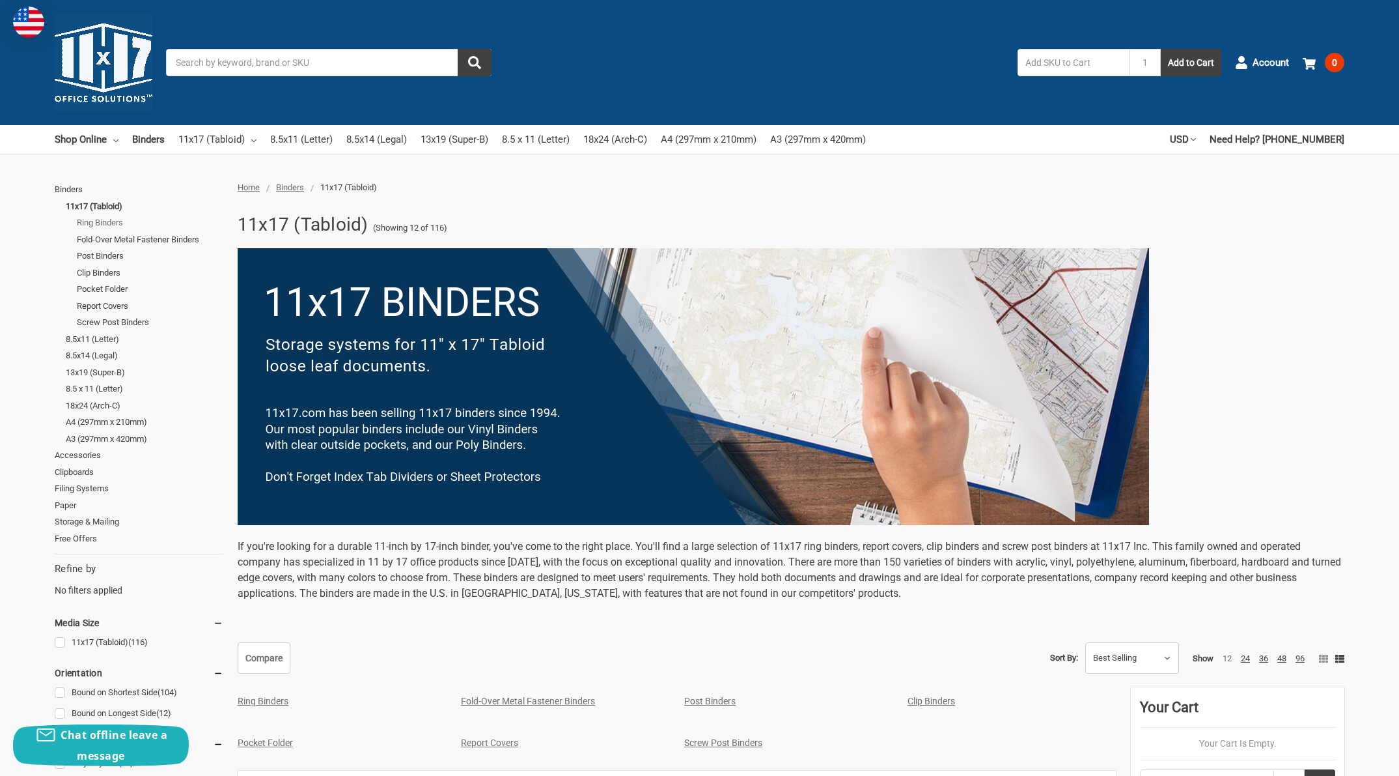
click at [107, 219] on link "Ring Binders" at bounding box center [150, 222] width 147 height 17
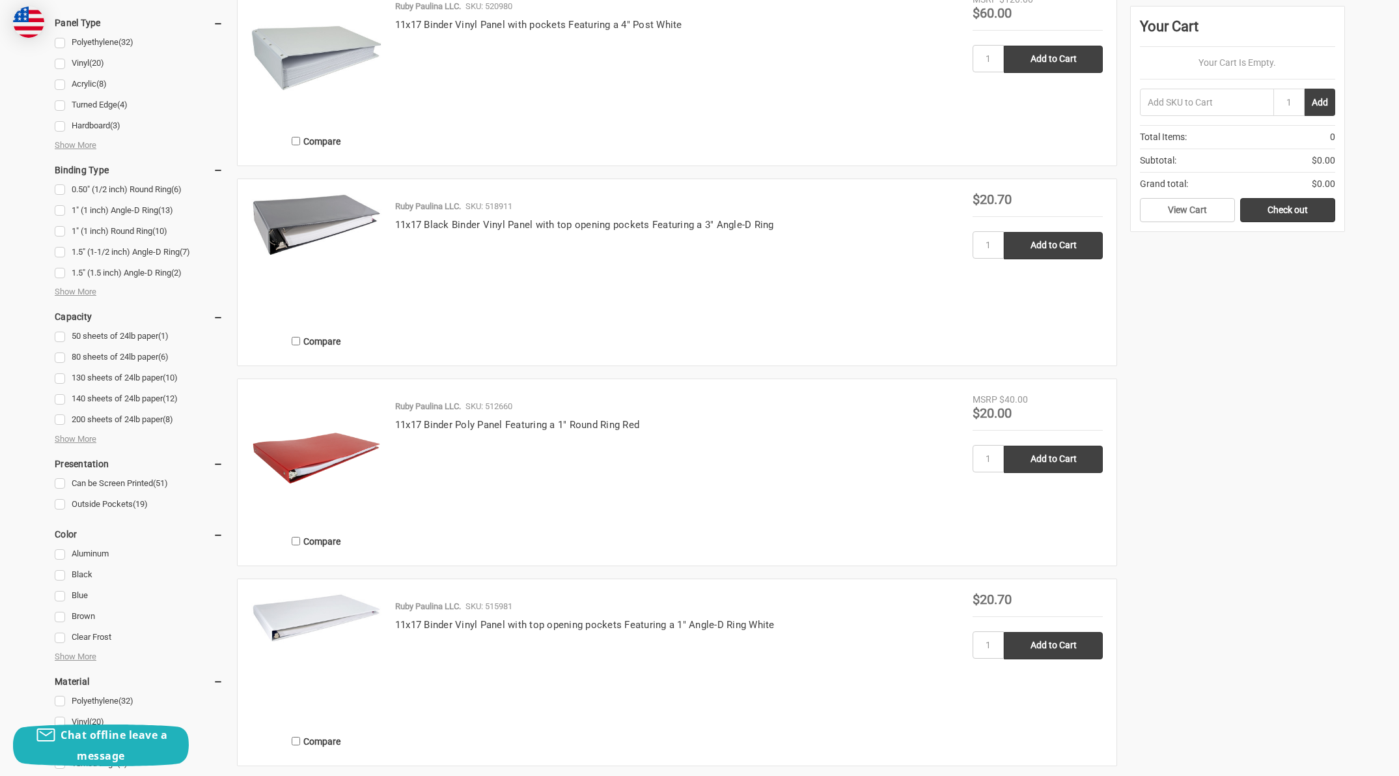
scroll to position [505, 0]
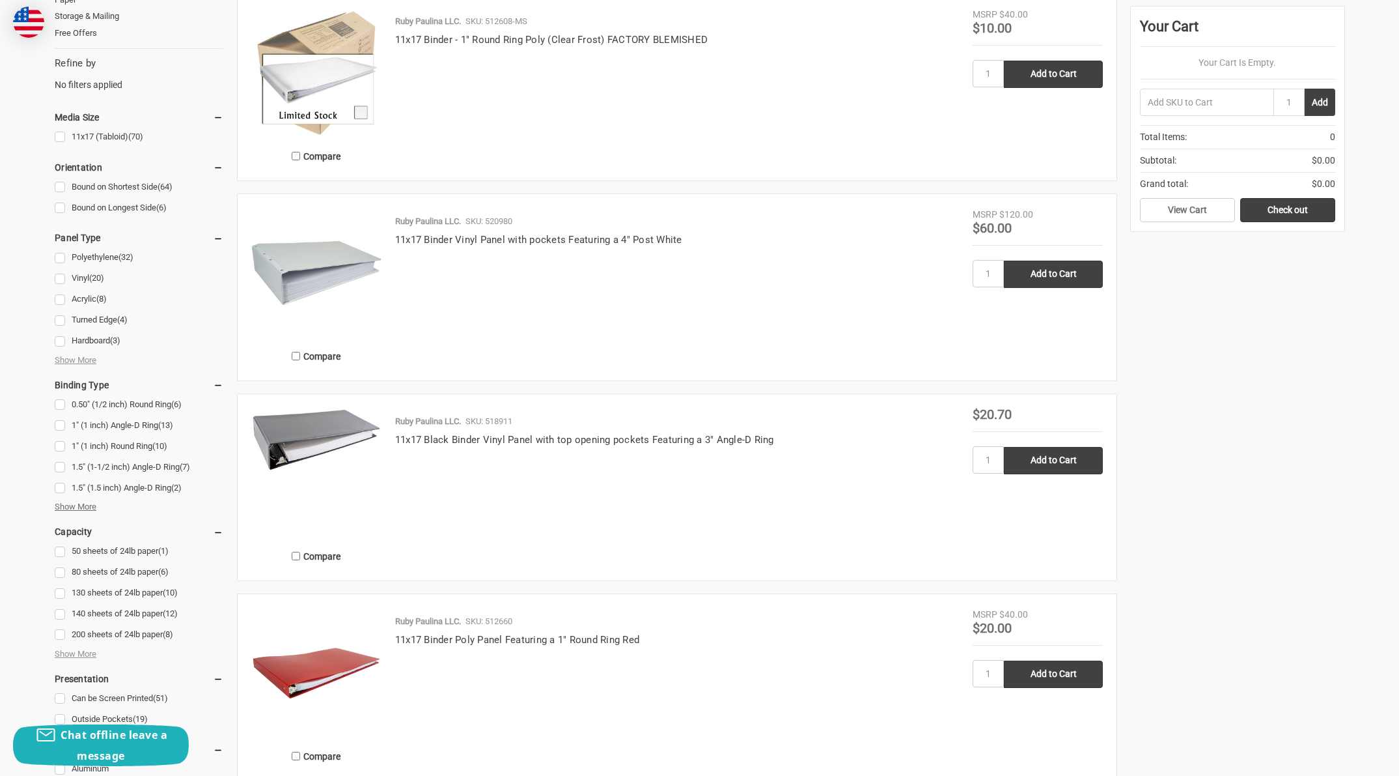
click at [61, 500] on span "Show More" at bounding box center [76, 506] width 42 height 13
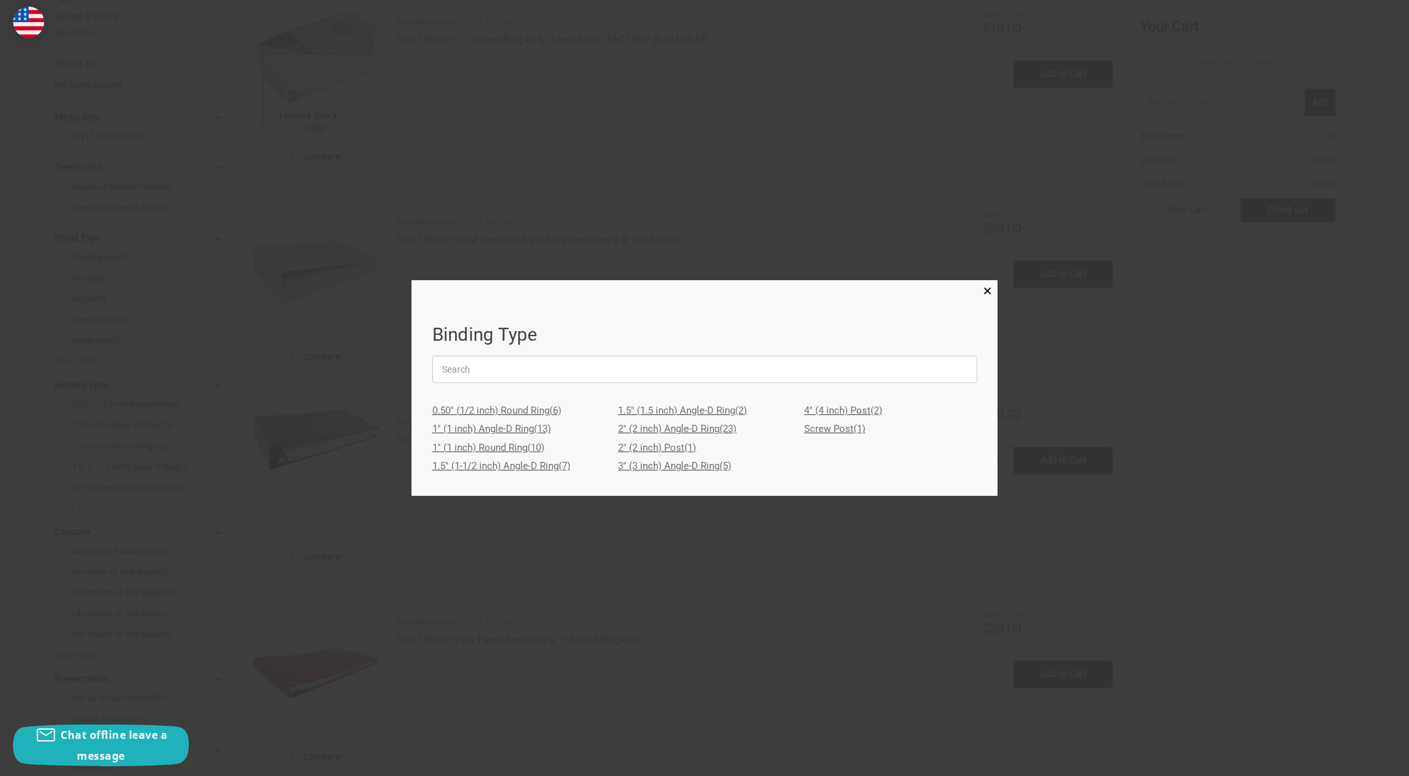
click at [694, 430] on link "2" (2 inch) Angle-D Ring (23)" at bounding box center [704, 428] width 173 height 19
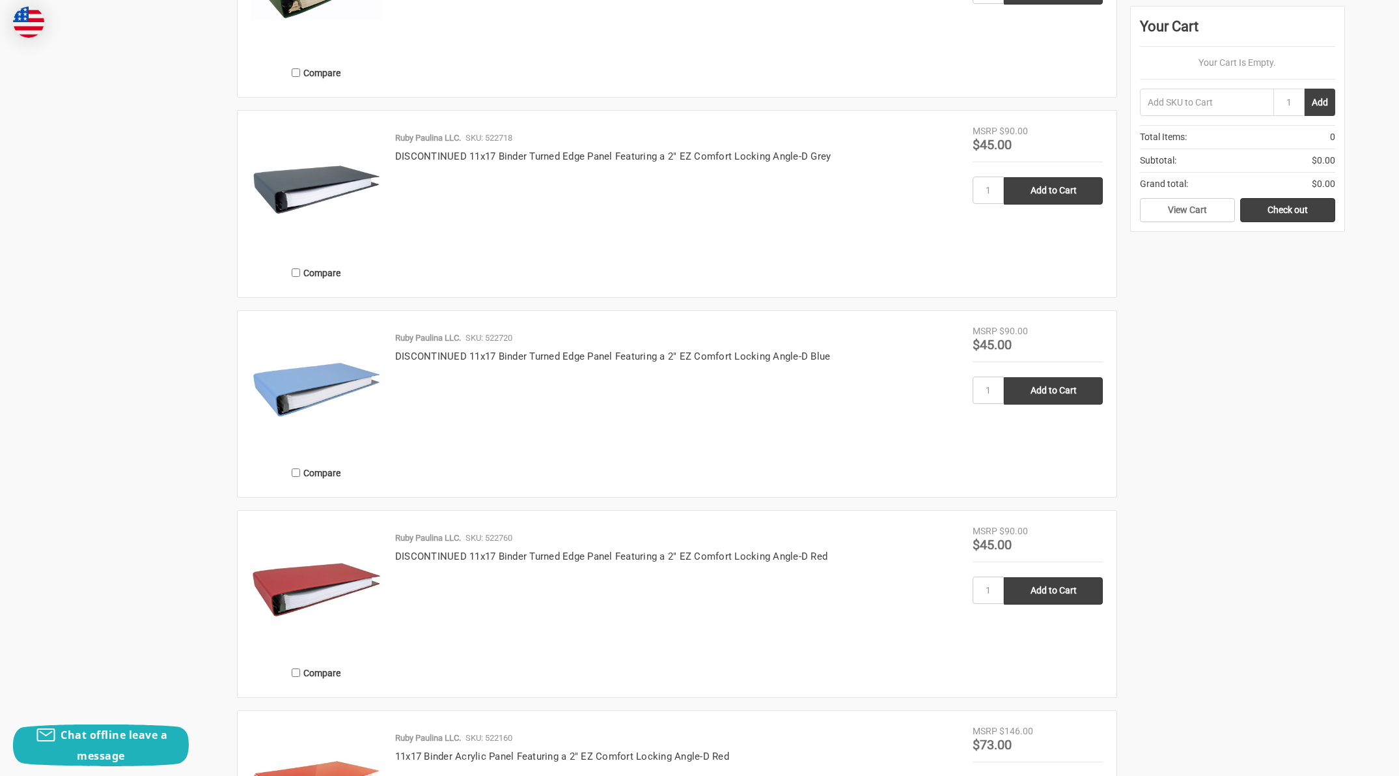
scroll to position [2223, 0]
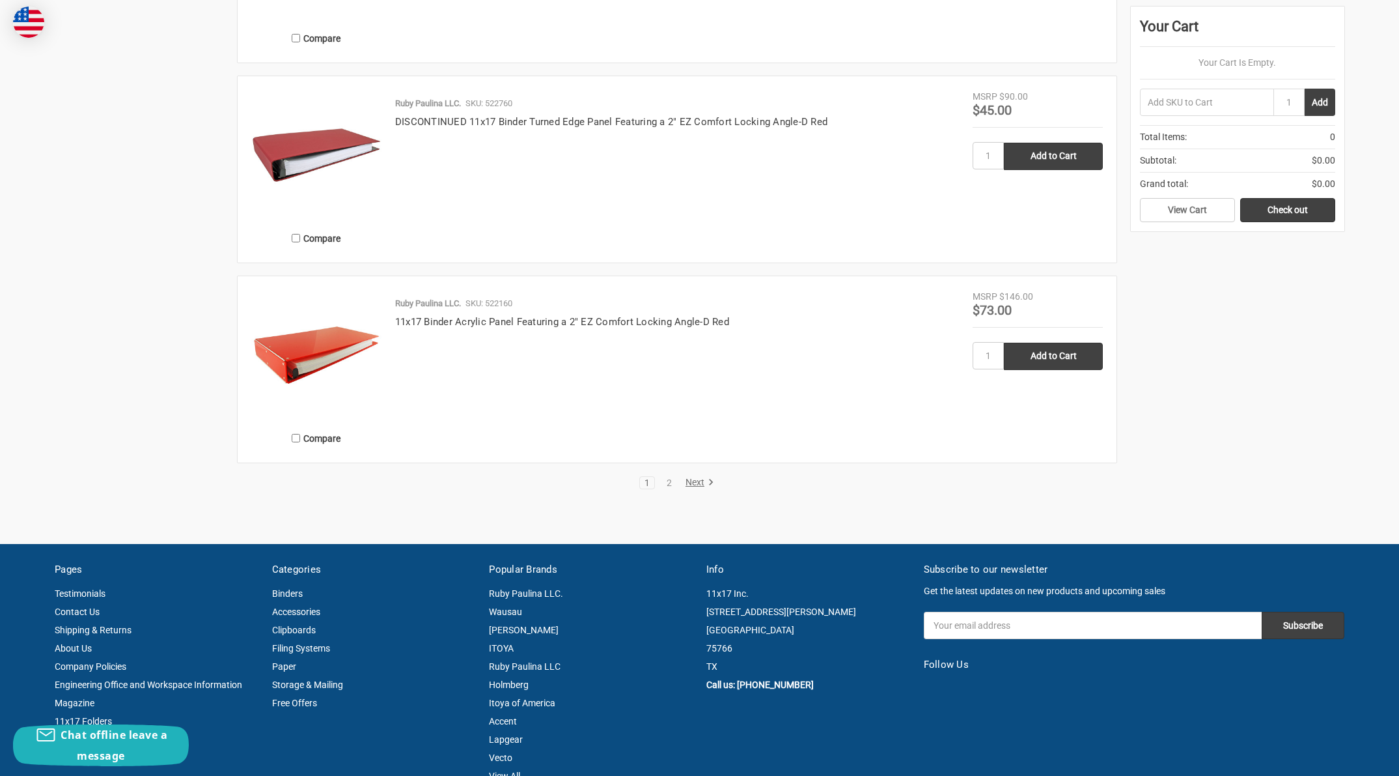
click at [695, 481] on link "Next" at bounding box center [697, 483] width 33 height 12
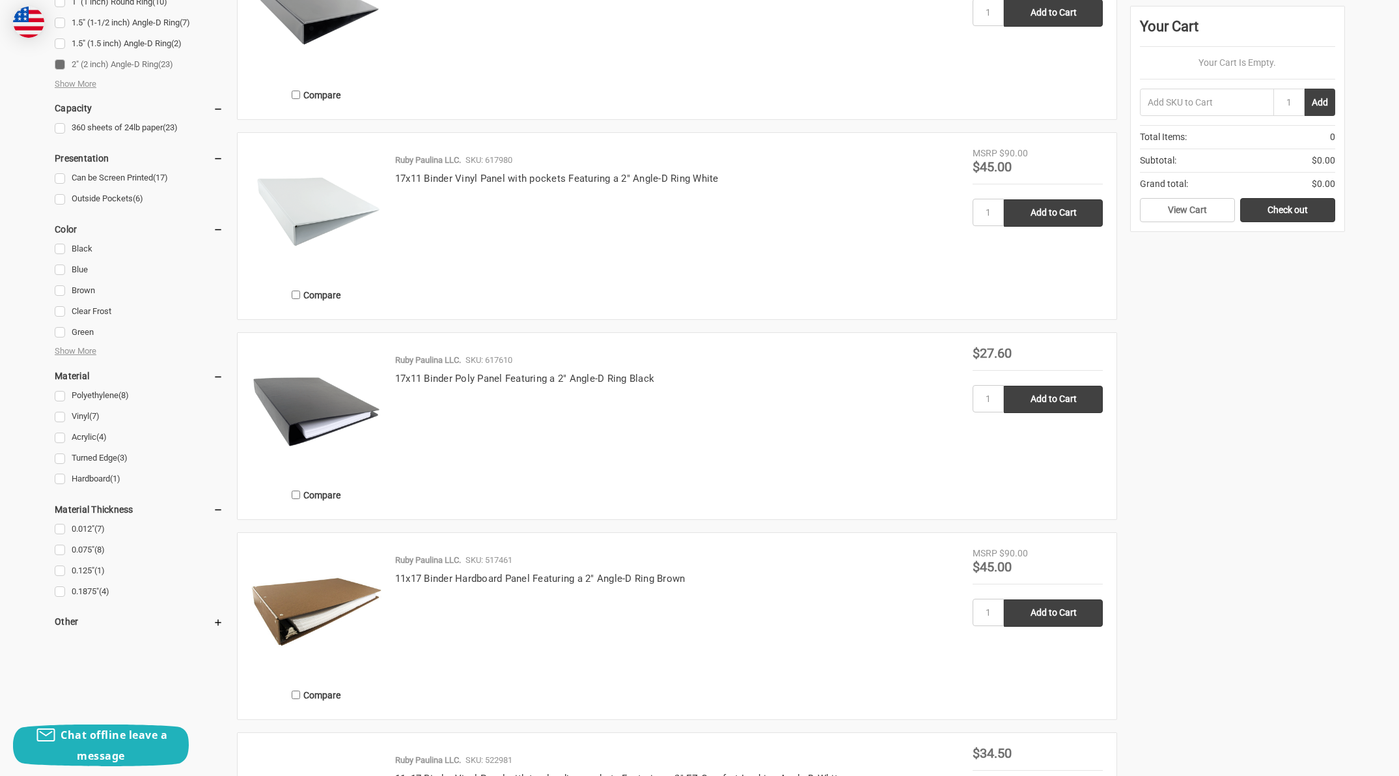
scroll to position [750, 0]
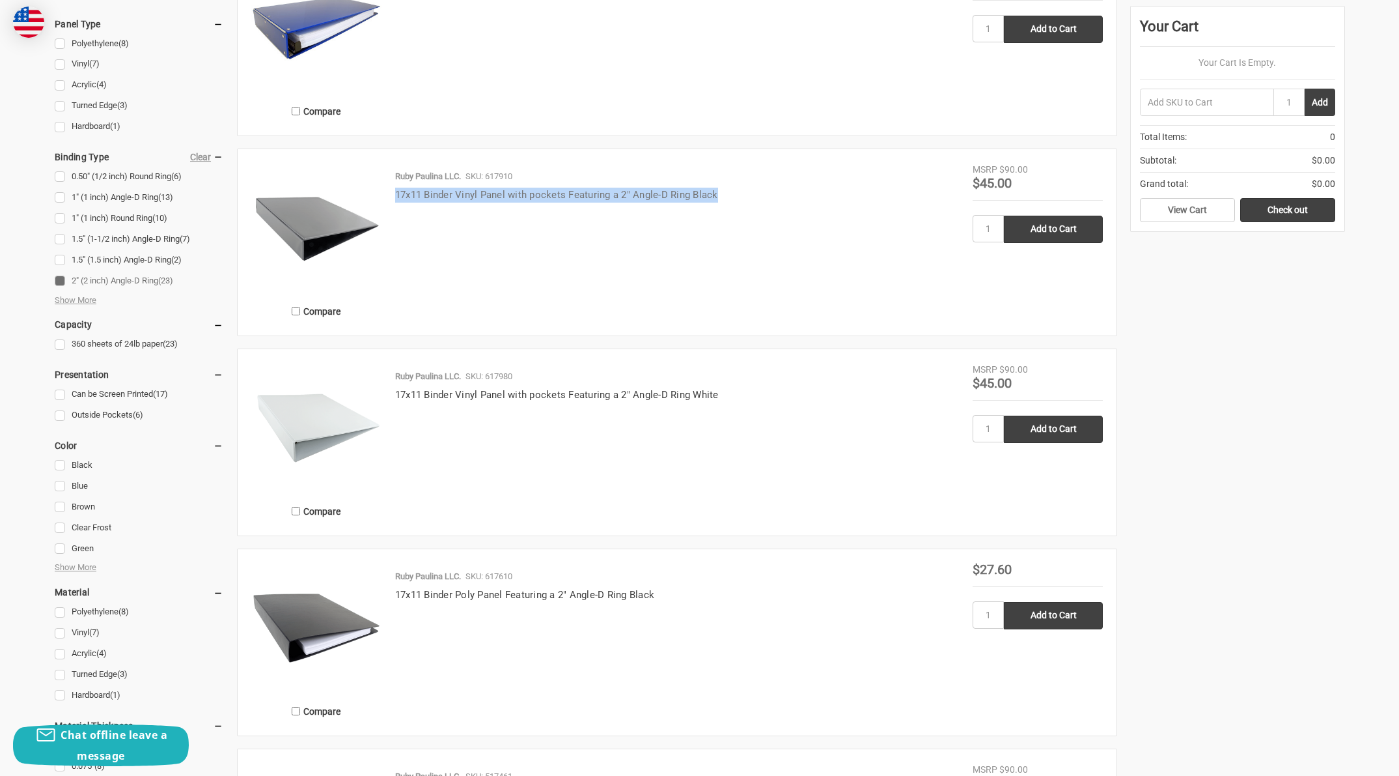
click at [618, 189] on link "17x11 Binder Vinyl Panel with pockets Featuring a 2" Angle-D Ring Black" at bounding box center [556, 195] width 323 height 12
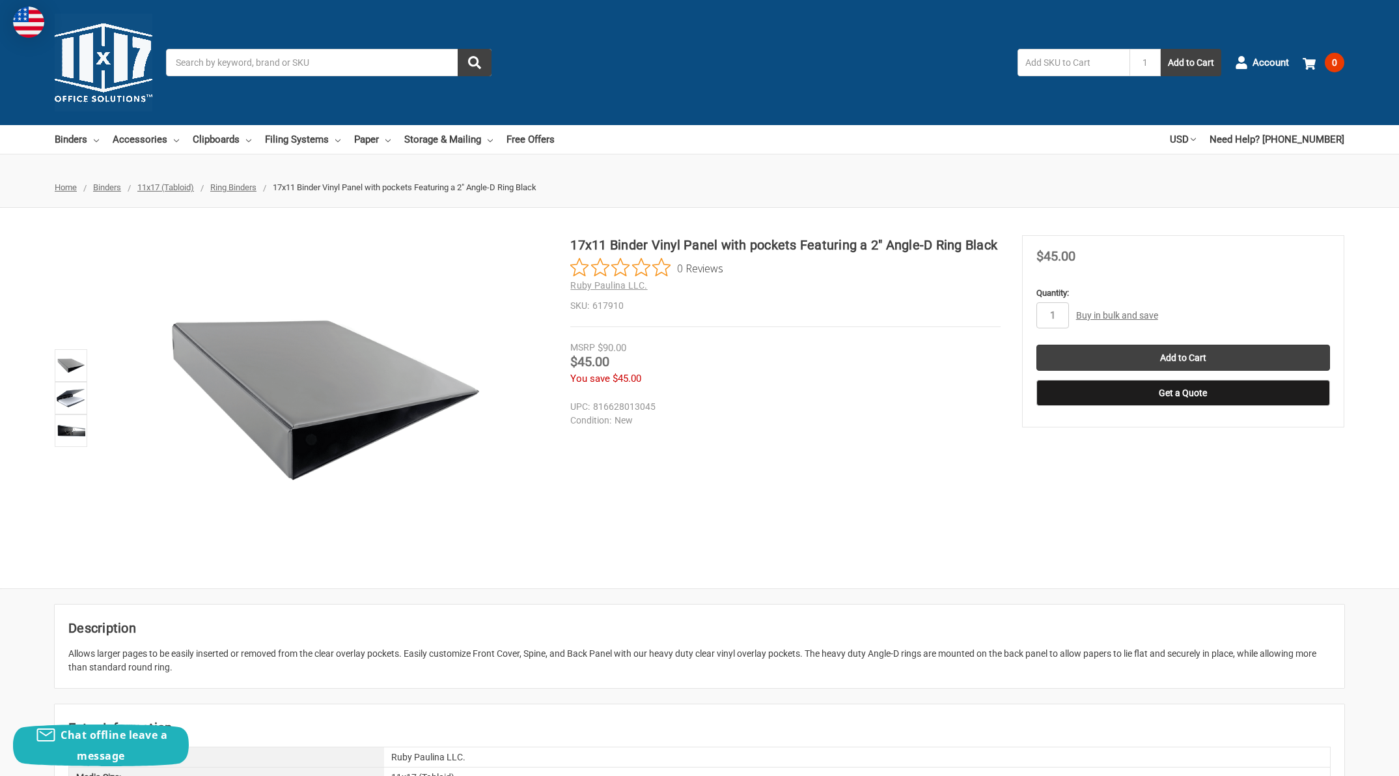
click at [337, 421] on img at bounding box center [324, 398] width 326 height 326
click at [729, 453] on div "17x11 Binder Vinyl Panel with pockets Featuring a 2" Angle-D Ring Black 0 Revie…" at bounding box center [699, 398] width 1399 height 326
